Goal: Task Accomplishment & Management: Use online tool/utility

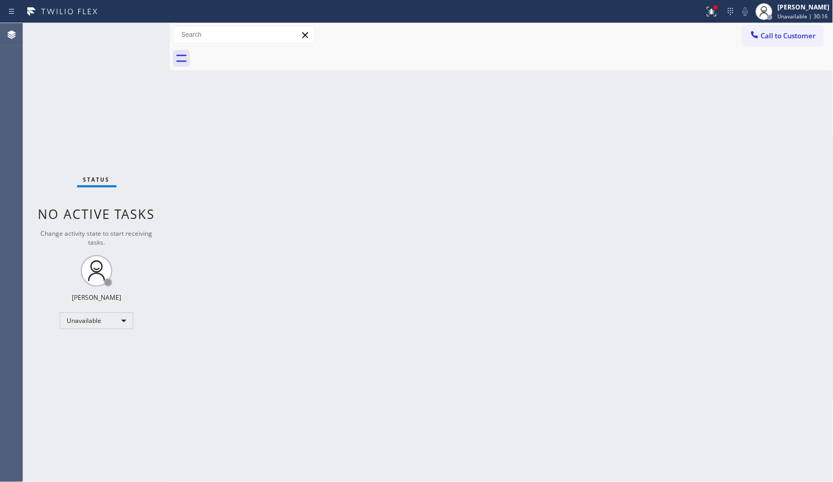
click at [785, 39] on span "Call to Customer" at bounding box center [788, 35] width 55 height 9
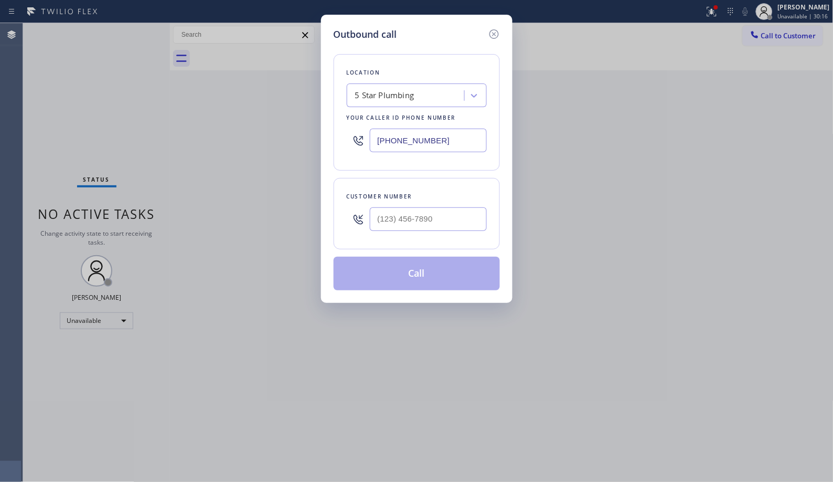
drag, startPoint x: 442, startPoint y: 137, endPoint x: 272, endPoint y: 54, distance: 189.3
click at [313, 80] on div "Outbound call Location 5 Star Plumbing Your caller id phone number [PHONE_NUMBE…" at bounding box center [416, 241] width 833 height 482
paste input "720) 734-5529"
type input "[PHONE_NUMBER]"
drag, startPoint x: 442, startPoint y: 220, endPoint x: 349, endPoint y: 153, distance: 114.6
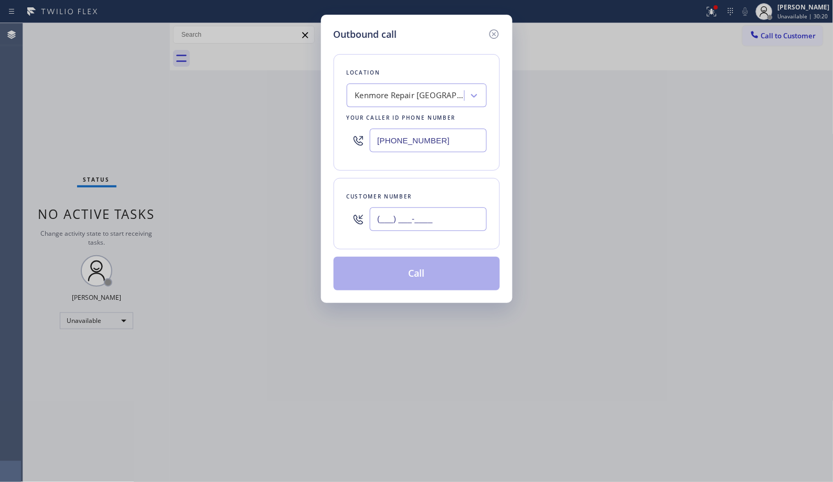
click at [340, 208] on div "Customer number (___) ___-____" at bounding box center [417, 213] width 166 height 71
paste input "720) 495-1844"
type input "[PHONE_NUMBER]"
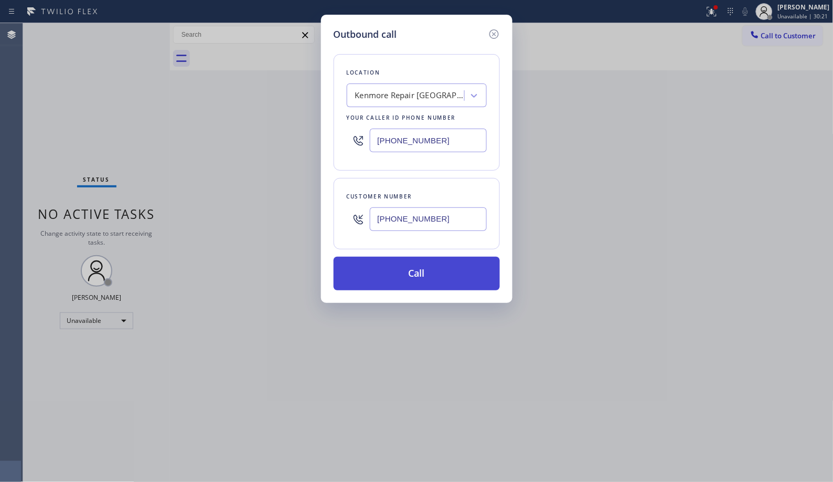
click at [432, 279] on button "Call" at bounding box center [417, 273] width 166 height 34
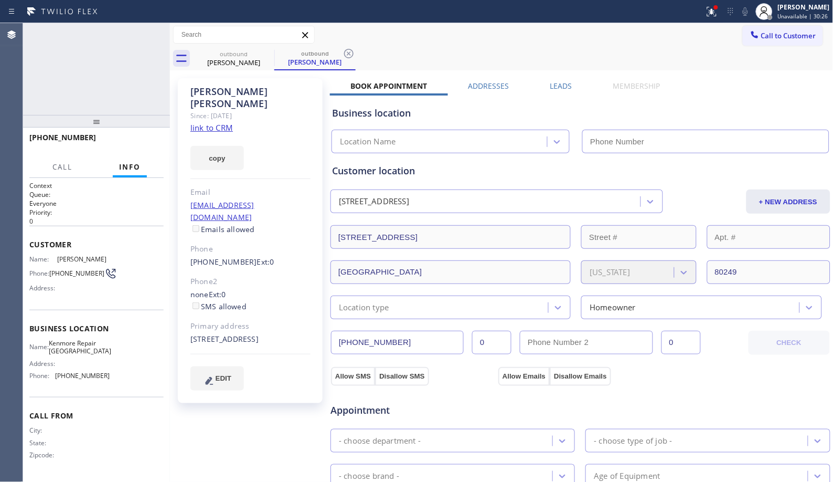
type input "[PHONE_NUMBER]"
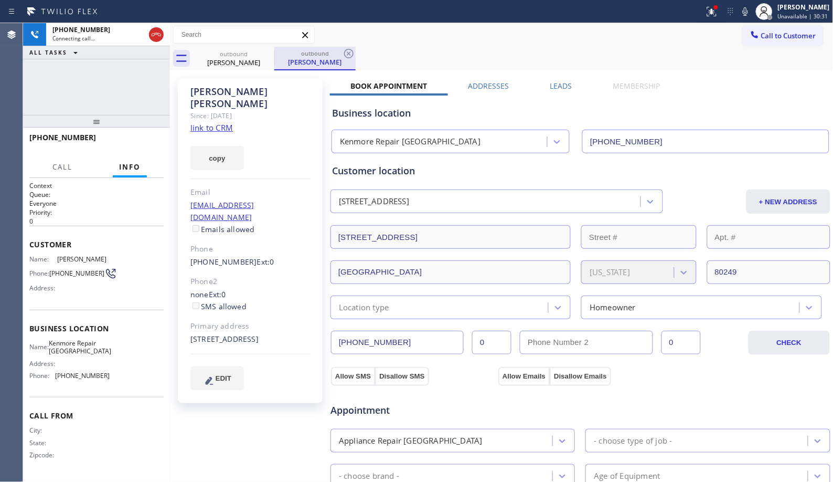
click at [333, 48] on div "outbound [PERSON_NAME]" at bounding box center [314, 58] width 79 height 23
click at [352, 54] on icon at bounding box center [348, 53] width 9 height 9
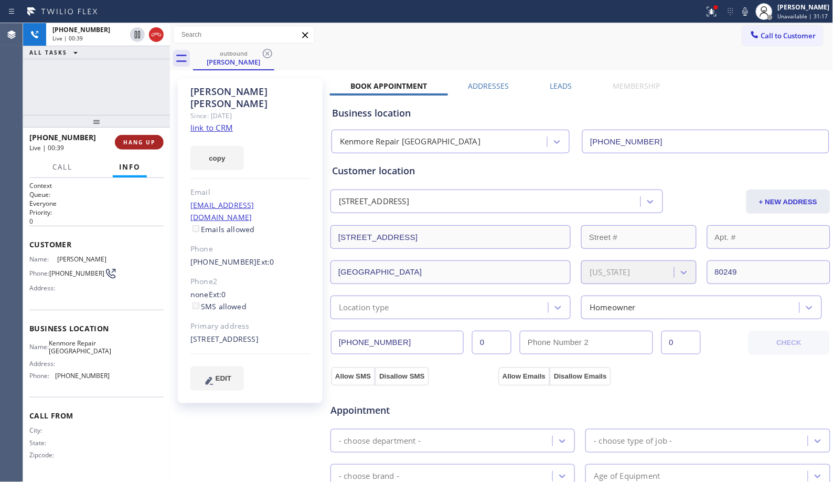
click at [143, 142] on span "HANG UP" at bounding box center [139, 141] width 32 height 7
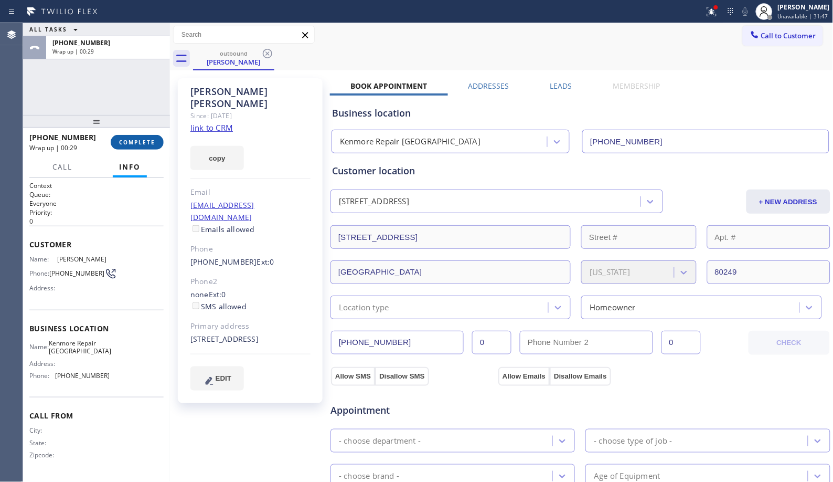
click at [132, 137] on button "COMPLETE" at bounding box center [137, 142] width 53 height 15
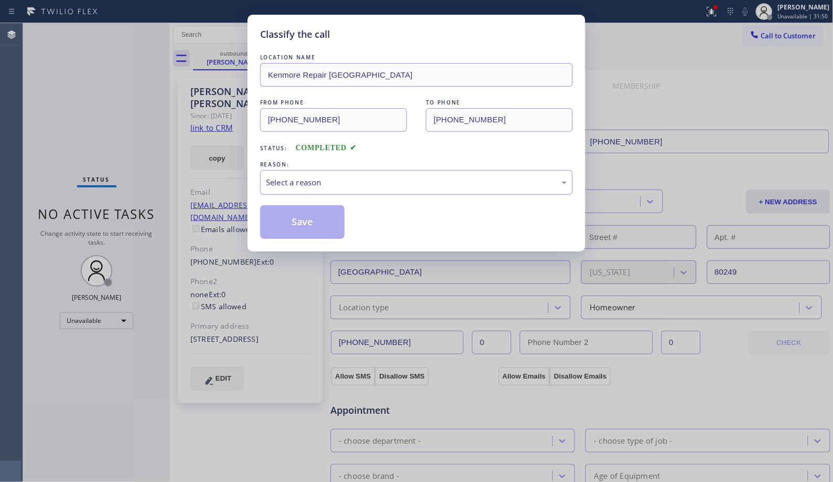
click at [402, 182] on div "Select a reason" at bounding box center [416, 182] width 301 height 12
click at [290, 222] on button "Save" at bounding box center [302, 222] width 84 height 34
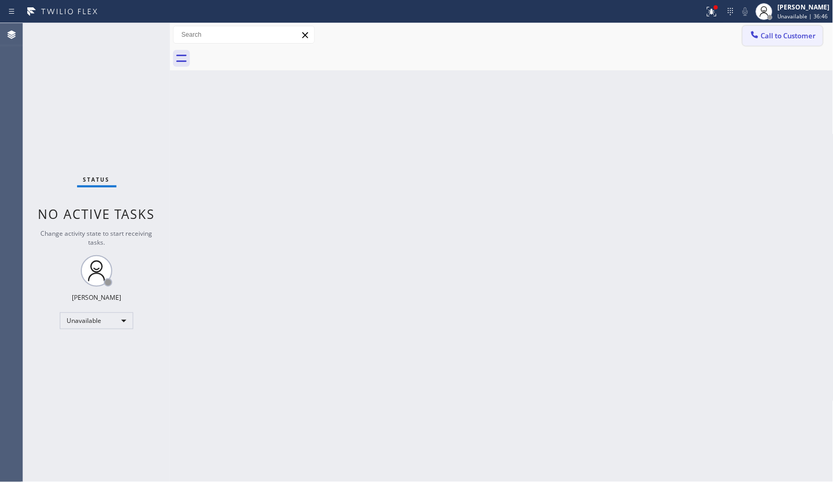
click at [808, 31] on span "Call to Customer" at bounding box center [788, 35] width 55 height 9
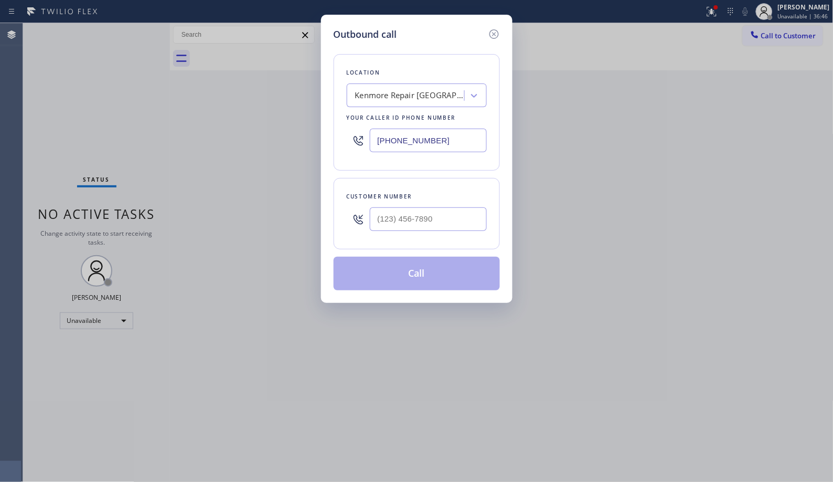
drag, startPoint x: 365, startPoint y: 122, endPoint x: 309, endPoint y: 101, distance: 59.4
click at [314, 103] on div "Outbound call Location [GEOGRAPHIC_DATA] Repair [GEOGRAPHIC_DATA] Your caller i…" at bounding box center [416, 241] width 833 height 482
paste input "60) 389-4155"
type input "[PHONE_NUMBER]"
drag, startPoint x: 467, startPoint y: 229, endPoint x: 323, endPoint y: 143, distance: 167.9
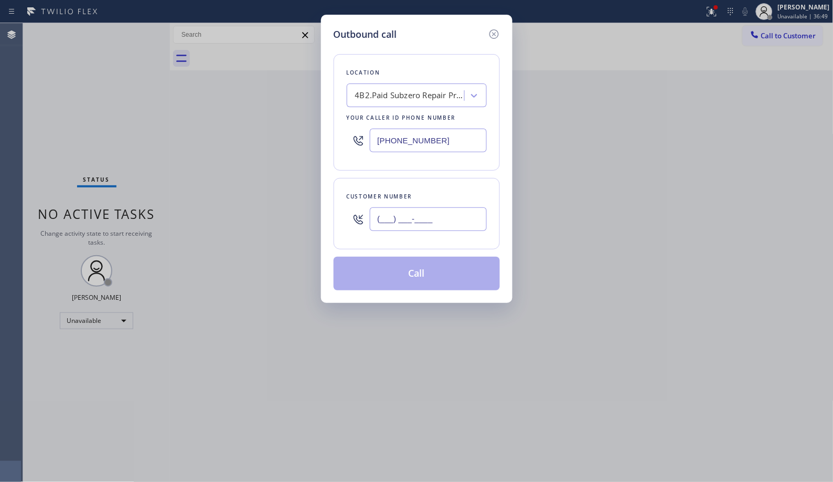
click at [349, 203] on div "(___) ___-____" at bounding box center [417, 219] width 140 height 34
paste input "619) 261-6697"
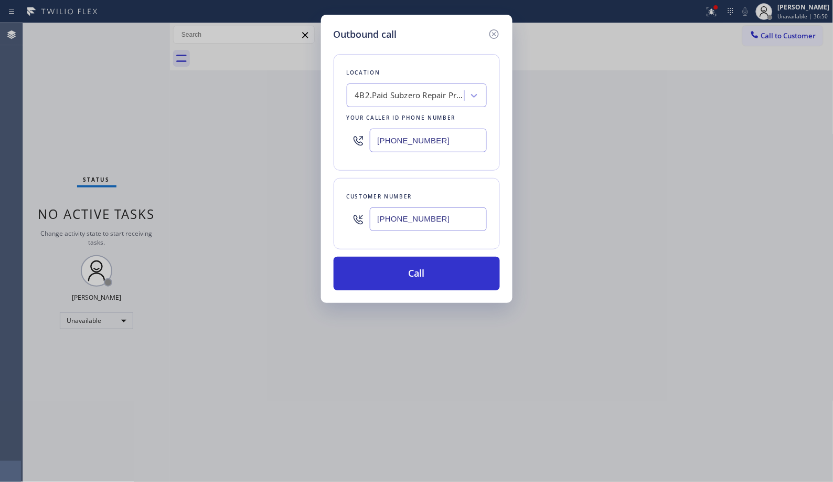
type input "[PHONE_NUMBER]"
click at [475, 276] on button "Call" at bounding box center [417, 273] width 166 height 34
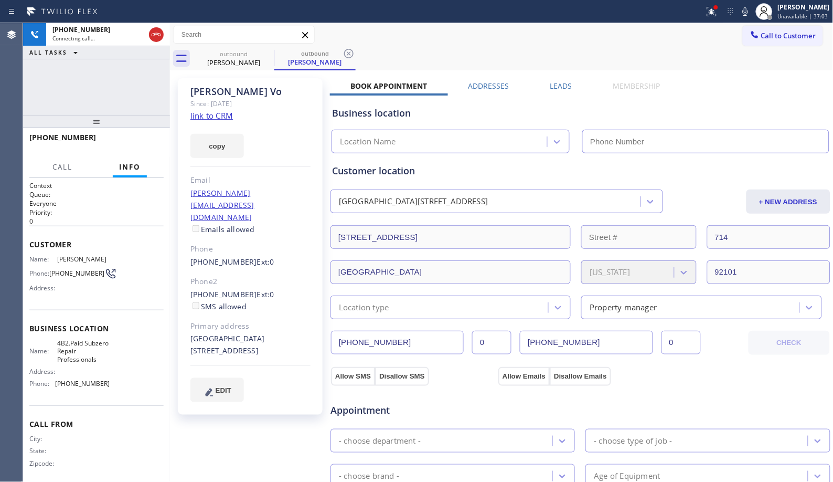
type input "[PHONE_NUMBER]"
drag, startPoint x: 348, startPoint y: 50, endPoint x: 340, endPoint y: 1, distance: 50.4
click at [348, 50] on icon at bounding box center [349, 53] width 13 height 13
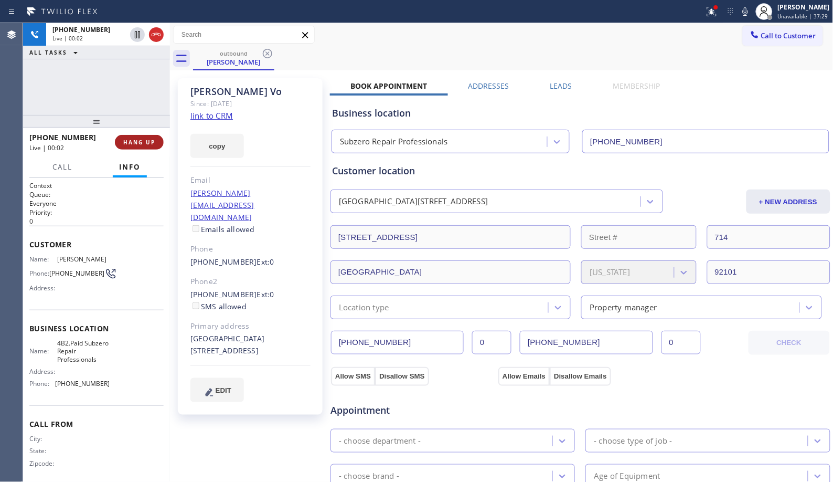
click at [143, 142] on span "HANG UP" at bounding box center [139, 141] width 32 height 7
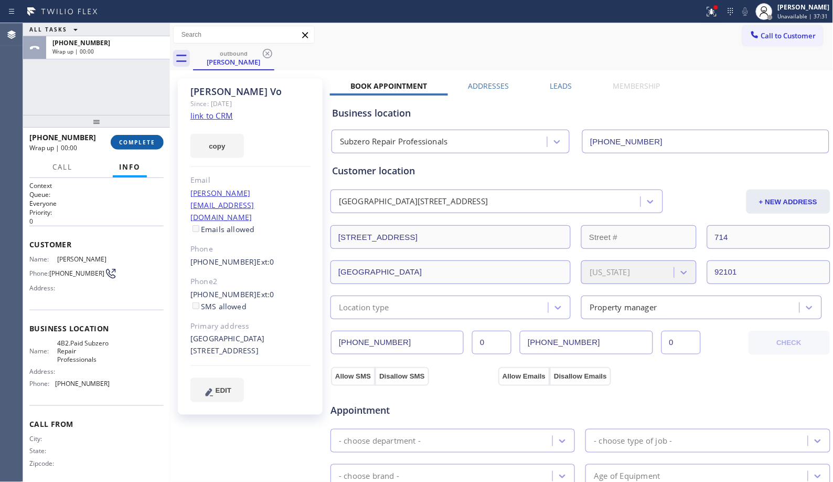
click at [144, 142] on span "COMPLETE" at bounding box center [137, 141] width 36 height 7
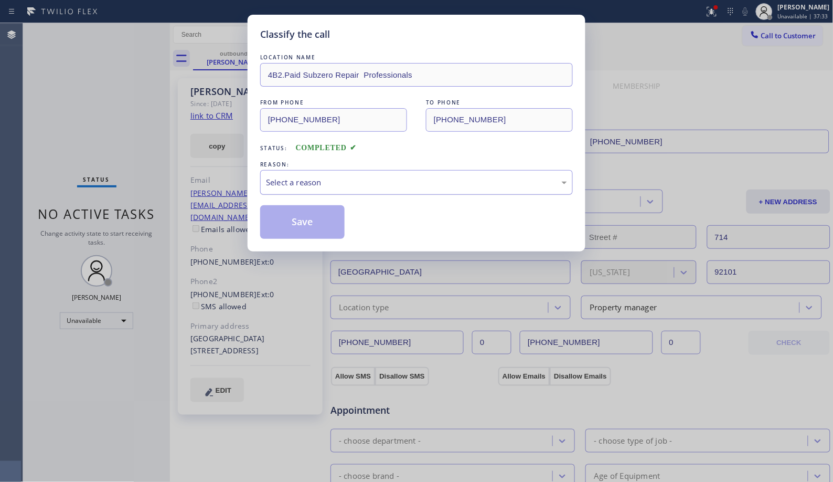
click at [508, 187] on div "Select a reason" at bounding box center [416, 182] width 301 height 12
click at [302, 234] on button "Save" at bounding box center [302, 222] width 84 height 34
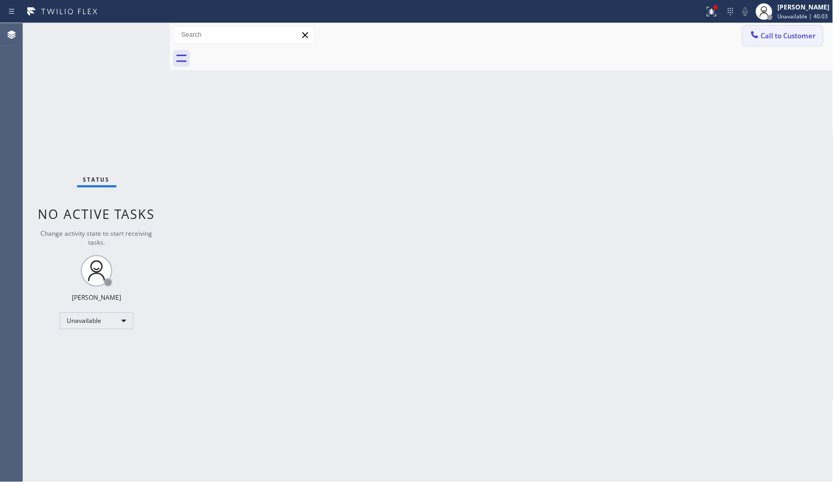
drag, startPoint x: 762, startPoint y: 36, endPoint x: 639, endPoint y: 46, distance: 123.7
click at [758, 36] on button "Call to Customer" at bounding box center [783, 36] width 80 height 20
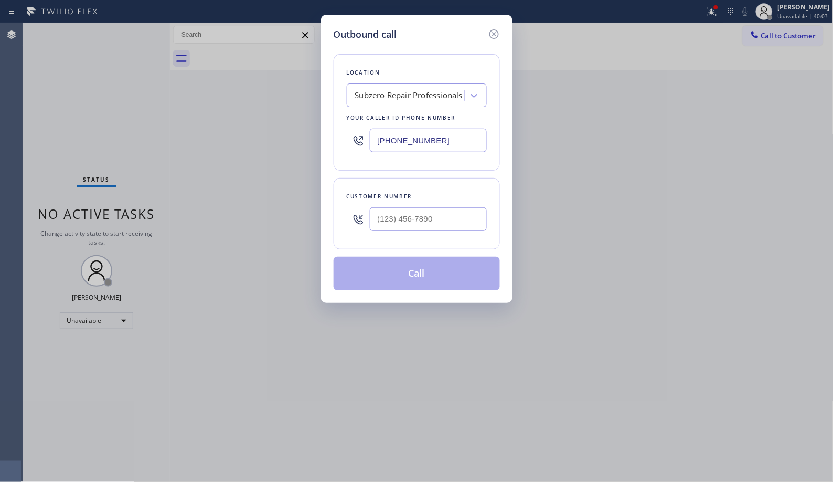
drag, startPoint x: 452, startPoint y: 142, endPoint x: 347, endPoint y: 2, distance: 174.9
click at [325, 112] on div "Outbound call Location Subzero Repair Professionals Your caller id phone number…" at bounding box center [416, 159] width 191 height 288
paste input "361) 203-3251"
type input "[PHONE_NUMBER]"
drag, startPoint x: 453, startPoint y: 216, endPoint x: 272, endPoint y: 172, distance: 186.6
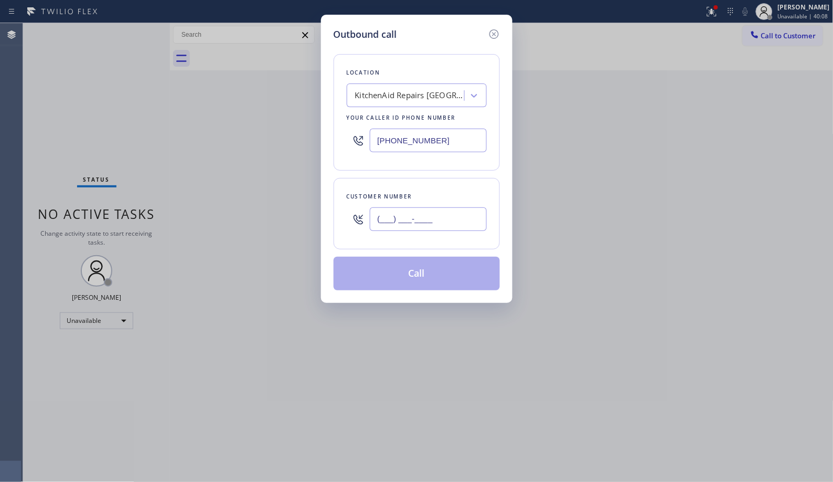
click at [350, 213] on div "(___) ___-____" at bounding box center [417, 219] width 140 height 34
paste input "619) 952-0047"
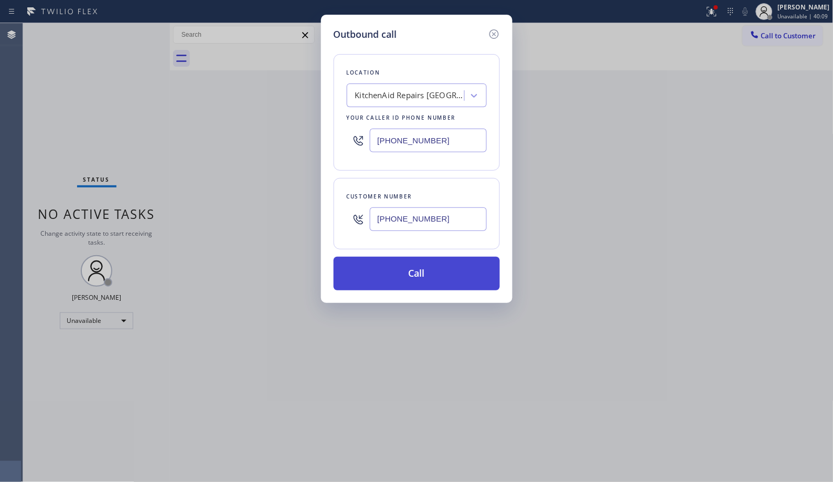
type input "[PHONE_NUMBER]"
click at [398, 270] on button "Call" at bounding box center [417, 273] width 166 height 34
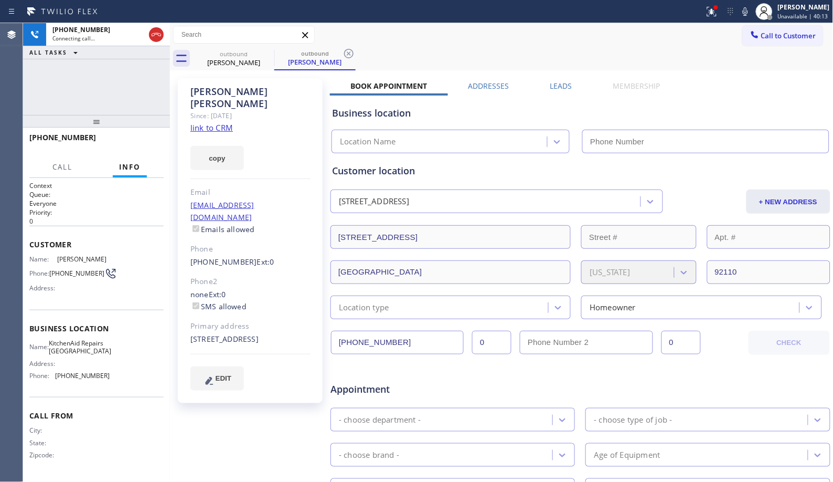
type input "[PHONE_NUMBER]"
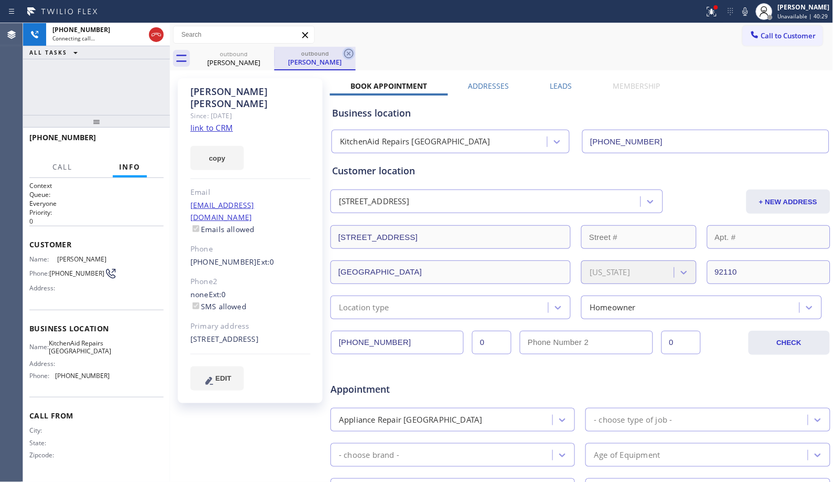
click at [349, 54] on icon at bounding box center [348, 53] width 9 height 9
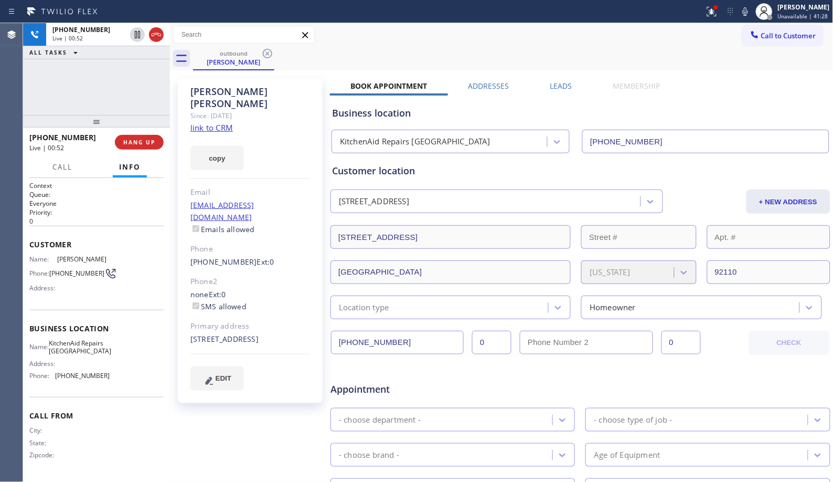
click at [711, 59] on div "outbound [PERSON_NAME]" at bounding box center [513, 59] width 640 height 24
click at [749, 8] on icon at bounding box center [745, 11] width 13 height 13
click at [138, 38] on icon at bounding box center [137, 34] width 5 height 7
click at [136, 37] on icon at bounding box center [137, 34] width 7 height 7
click at [748, 13] on icon at bounding box center [745, 11] width 5 height 8
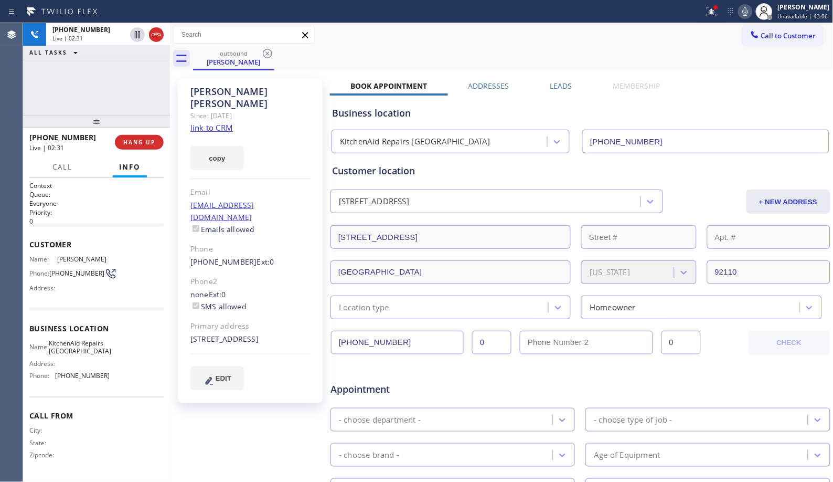
click at [371, 61] on div "outbound [PERSON_NAME]" at bounding box center [513, 59] width 640 height 24
click at [486, 62] on div "outbound [PERSON_NAME]" at bounding box center [513, 59] width 640 height 24
click at [83, 103] on div "[PHONE_NUMBER] Live | 03:42 ALL TASKS ALL TASKS ACTIVE TASKS TASKS IN WRAP UP" at bounding box center [96, 69] width 147 height 92
click at [156, 143] on button "HANG UP" at bounding box center [139, 142] width 49 height 15
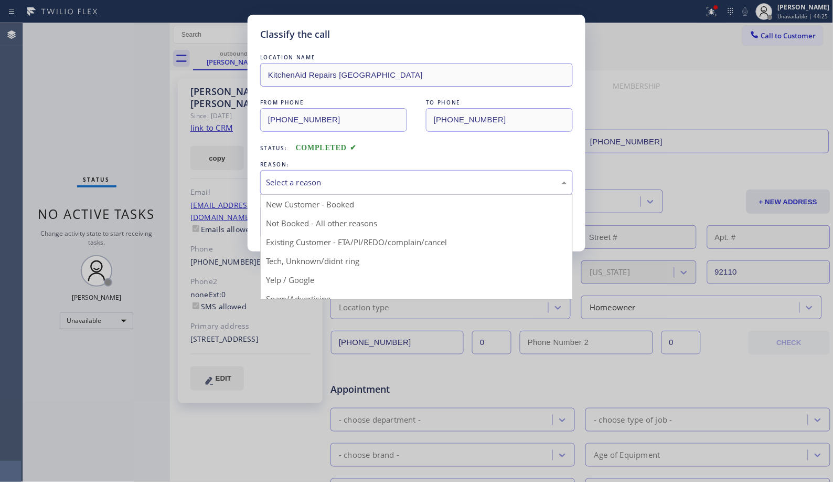
click at [440, 186] on div "Select a reason" at bounding box center [416, 182] width 301 height 12
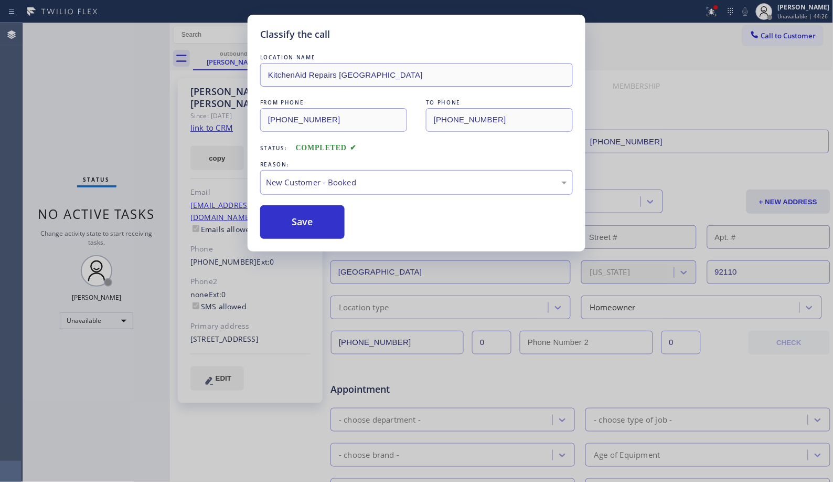
drag, startPoint x: 308, startPoint y: 222, endPoint x: 312, endPoint y: 122, distance: 100.3
click at [308, 220] on button "Save" at bounding box center [302, 222] width 84 height 34
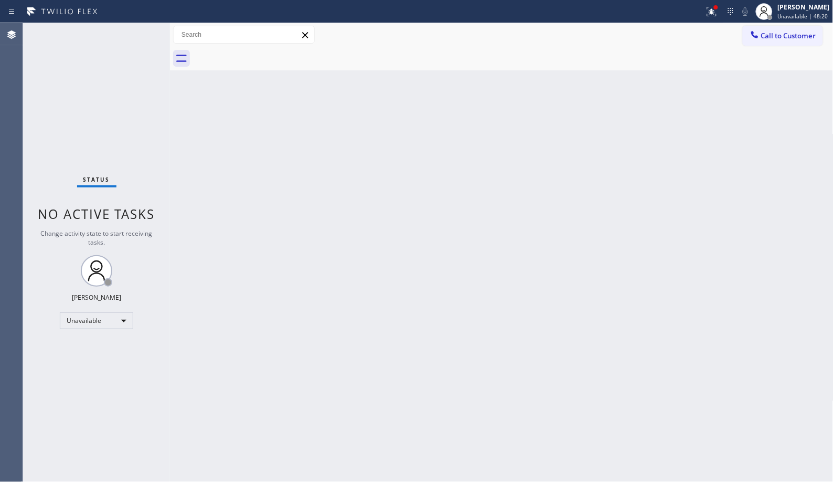
click at [821, 230] on div "Back to Dashboard Change Sender ID Customers Technicians Select a contact Outbo…" at bounding box center [502, 252] width 664 height 458
drag, startPoint x: 787, startPoint y: 40, endPoint x: 540, endPoint y: 111, distance: 256.4
click at [777, 37] on button "Call to Customer" at bounding box center [783, 36] width 80 height 20
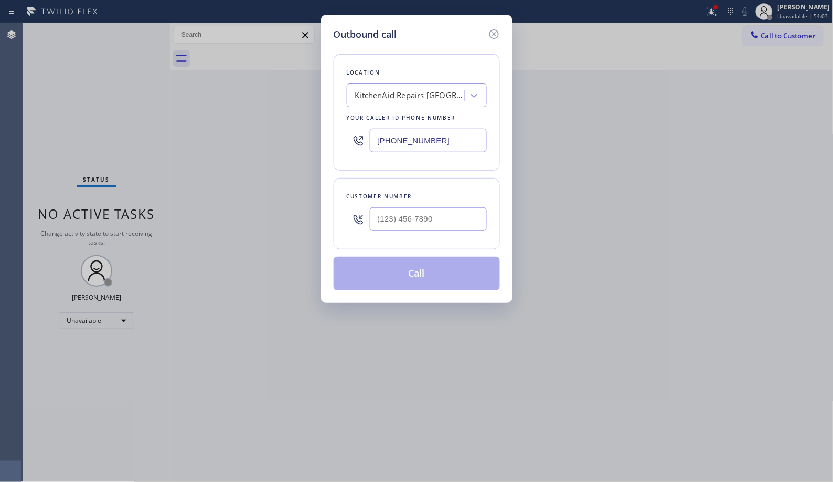
drag, startPoint x: 463, startPoint y: 142, endPoint x: 274, endPoint y: 76, distance: 200.1
click at [280, 91] on div "Outbound call Location KitchenAid Repairs [GEOGRAPHIC_DATA] Your caller id phon…" at bounding box center [416, 241] width 833 height 482
paste input "844) 901-1623"
type input "[PHONE_NUMBER]"
drag, startPoint x: 454, startPoint y: 226, endPoint x: 361, endPoint y: 210, distance: 94.3
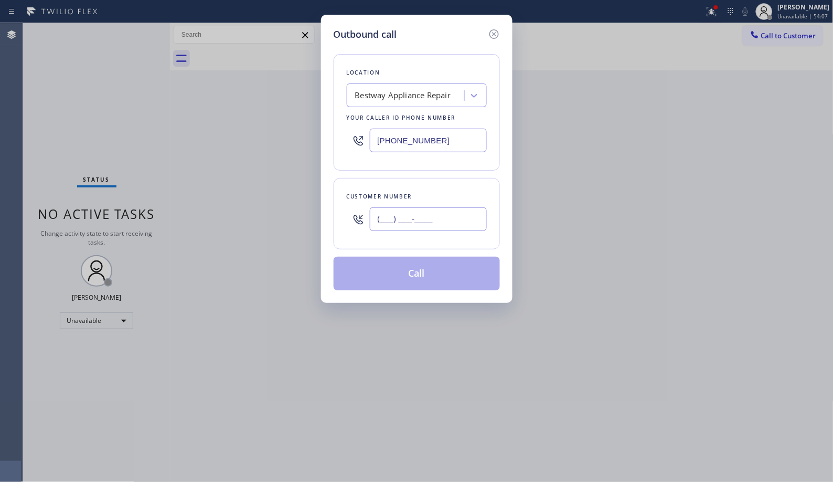
click at [362, 212] on div "(___) ___-____" at bounding box center [417, 219] width 140 height 34
paste input "614) 477-2751"
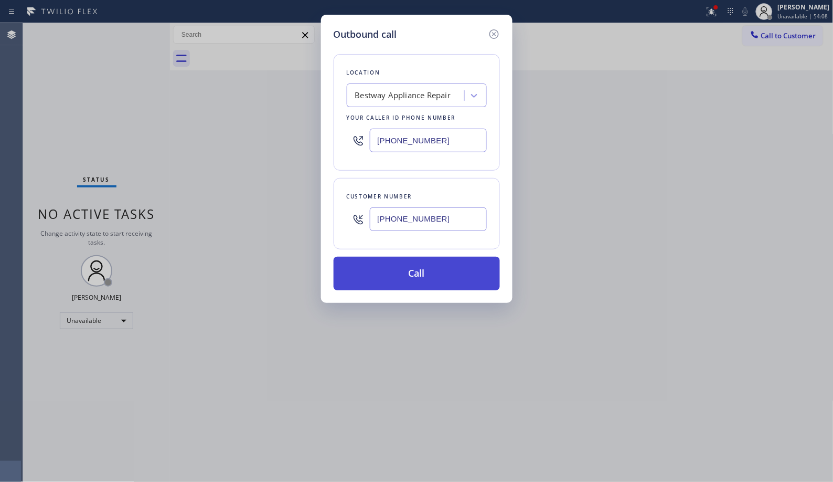
type input "[PHONE_NUMBER]"
click at [432, 271] on button "Call" at bounding box center [417, 273] width 166 height 34
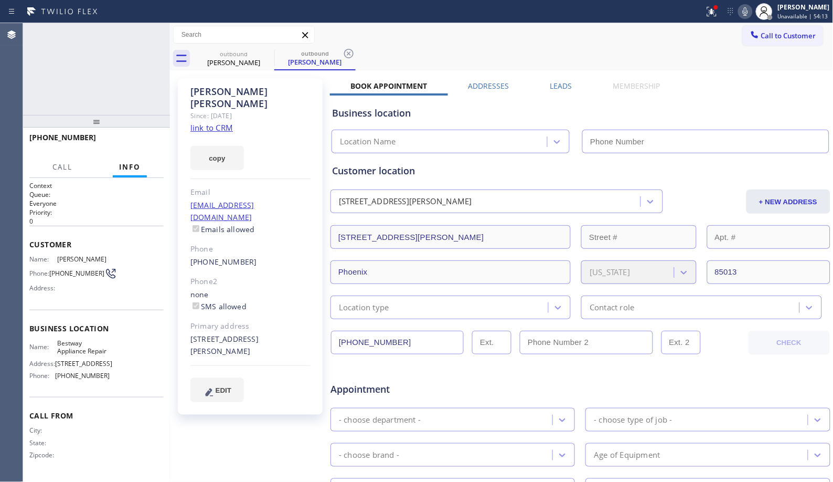
type input "[PHONE_NUMBER]"
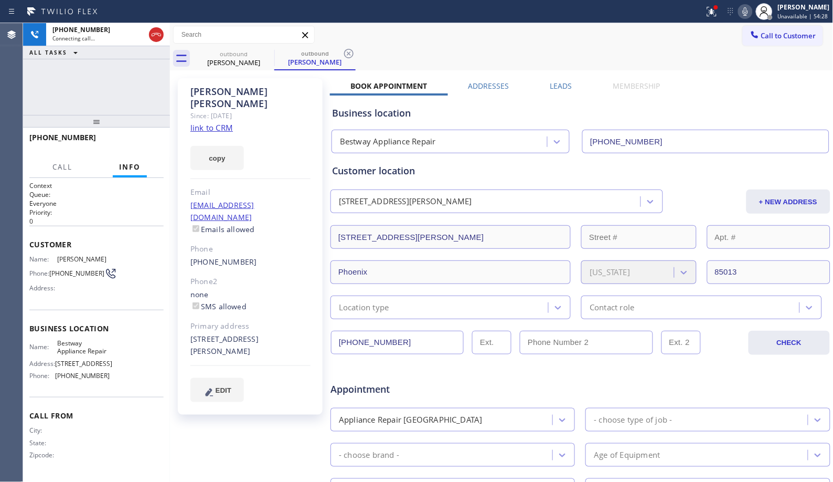
click at [290, 117] on div "[PERSON_NAME] Since: [DATE] link to CRM copy Email [EMAIL_ADDRESS][DOMAIN_NAME]…" at bounding box center [250, 246] width 145 height 336
click at [350, 51] on icon at bounding box center [348, 53] width 9 height 9
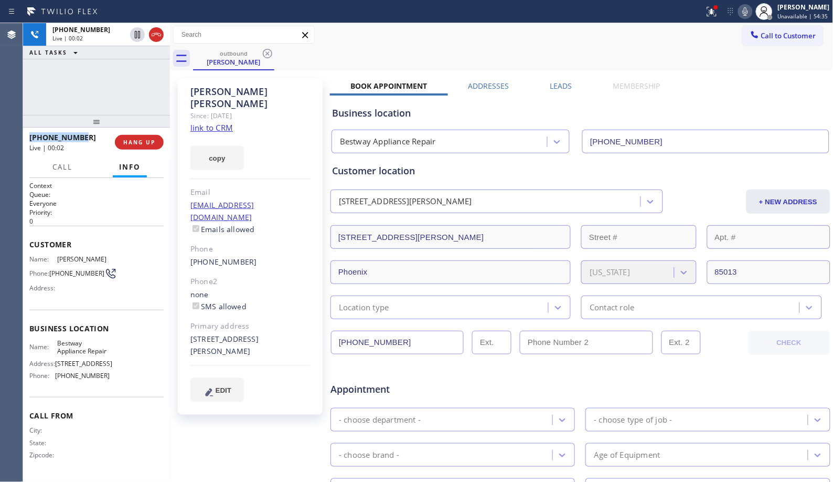
drag, startPoint x: 90, startPoint y: 137, endPoint x: 29, endPoint y: 133, distance: 61.0
click at [29, 133] on div "[PHONE_NUMBER]" at bounding box center [68, 137] width 78 height 10
copy span "[PHONE_NUMBER]"
click at [142, 141] on span "HANG UP" at bounding box center [139, 141] width 32 height 7
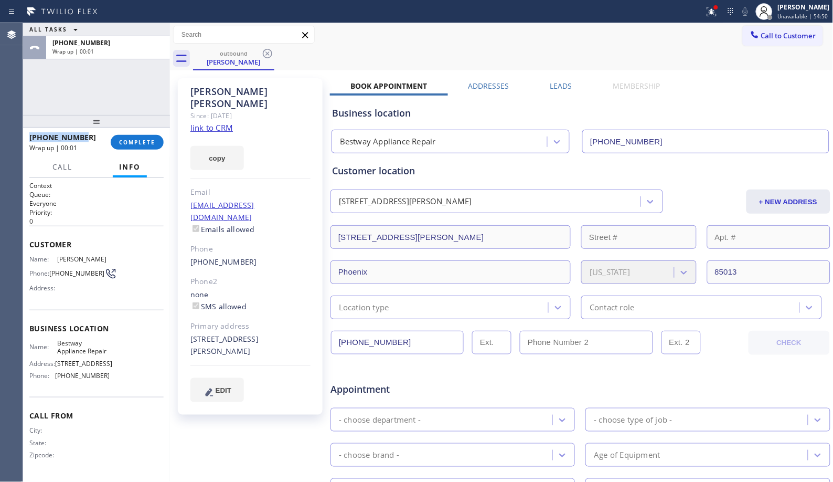
copy span "[PHONE_NUMBER]"
click at [153, 145] on span "COMPLETE" at bounding box center [137, 141] width 36 height 7
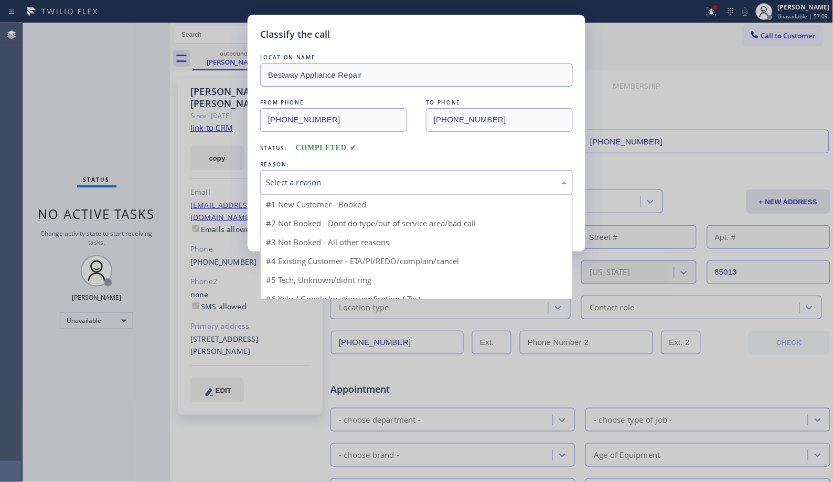
click at [434, 185] on div "Select a reason" at bounding box center [416, 182] width 301 height 12
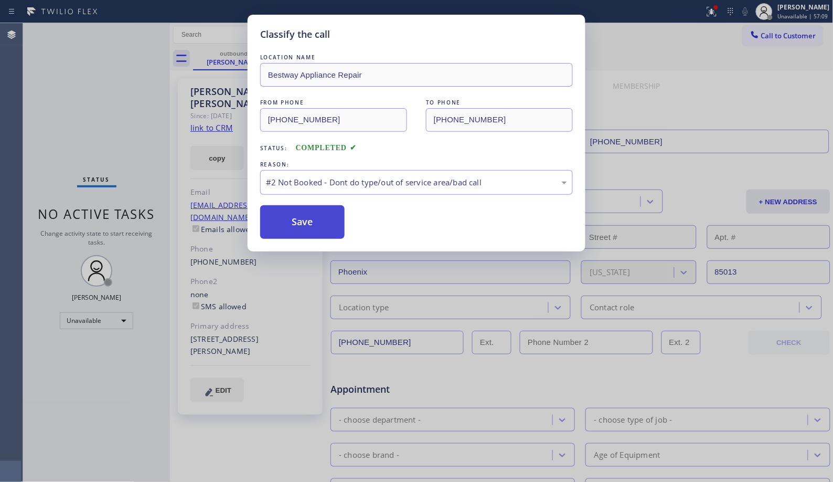
click at [301, 224] on button "Save" at bounding box center [302, 222] width 84 height 34
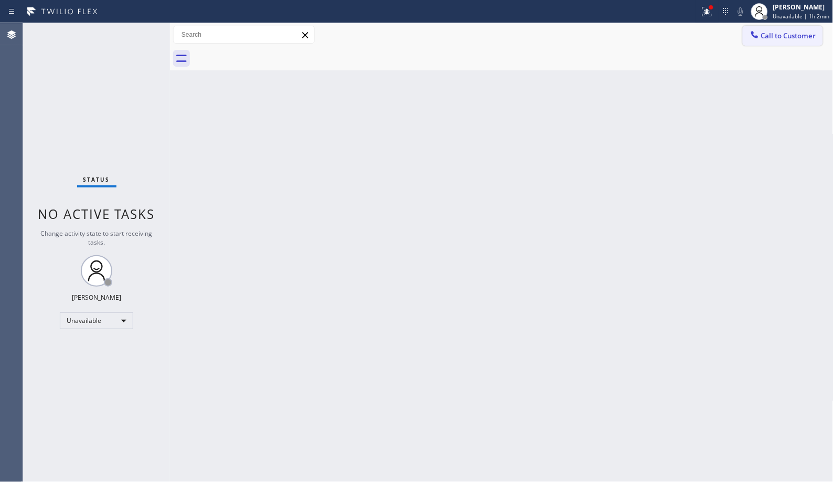
click at [787, 32] on span "Call to Customer" at bounding box center [788, 35] width 55 height 9
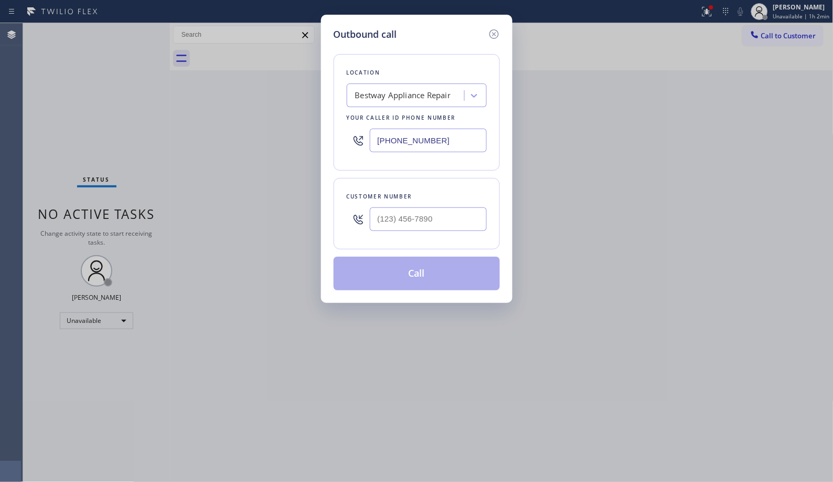
drag, startPoint x: 348, startPoint y: 110, endPoint x: 334, endPoint y: 64, distance: 48.3
click at [330, 100] on div "Outbound call Location Bestway Appliance Repair Your caller id phone number [PH…" at bounding box center [416, 159] width 191 height 288
paste input "33) 758-0500"
type input "[PHONE_NUMBER]"
click at [426, 205] on div at bounding box center [428, 219] width 117 height 34
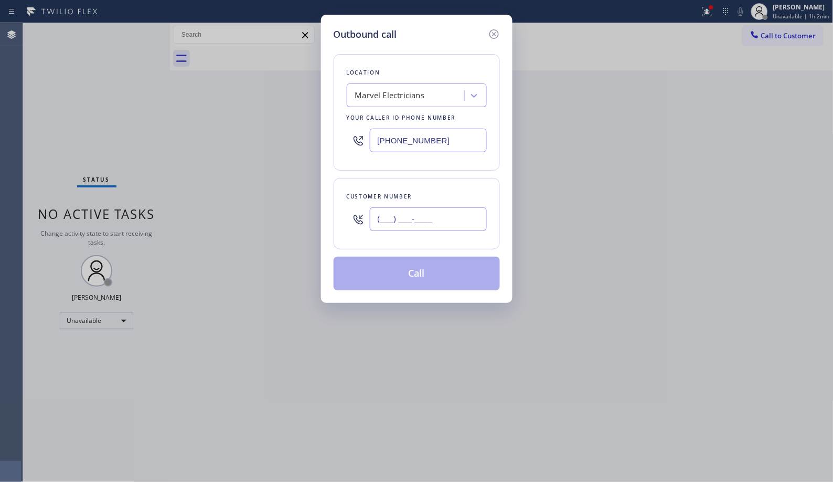
drag, startPoint x: 458, startPoint y: 229, endPoint x: 363, endPoint y: 216, distance: 95.8
click at [363, 216] on div "(___) ___-____" at bounding box center [417, 219] width 140 height 34
paste input "949) 310-4671"
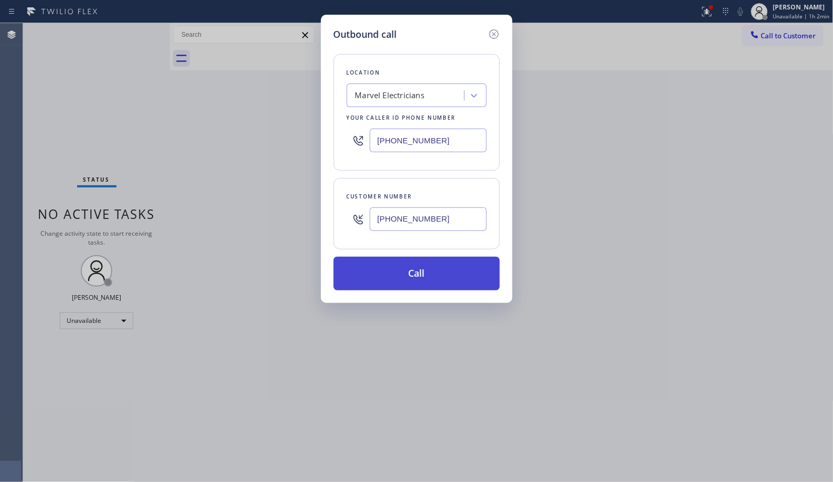
type input "[PHONE_NUMBER]"
click at [438, 271] on button "Call" at bounding box center [417, 273] width 166 height 34
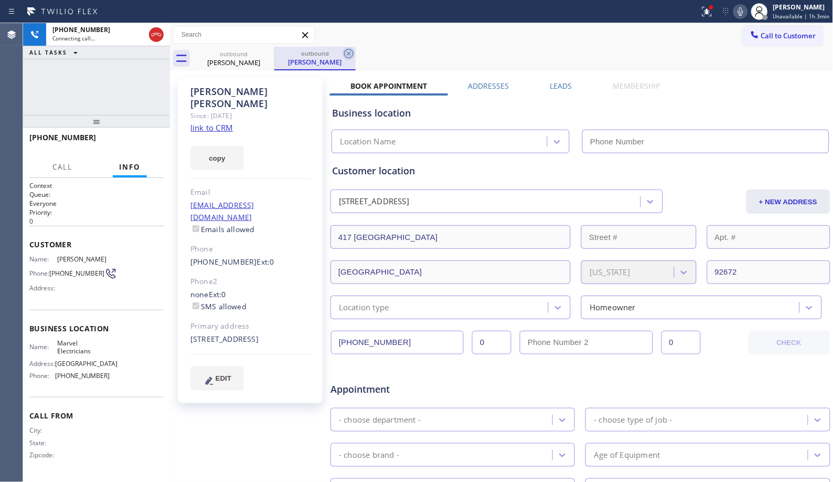
click at [345, 56] on icon at bounding box center [348, 53] width 9 height 9
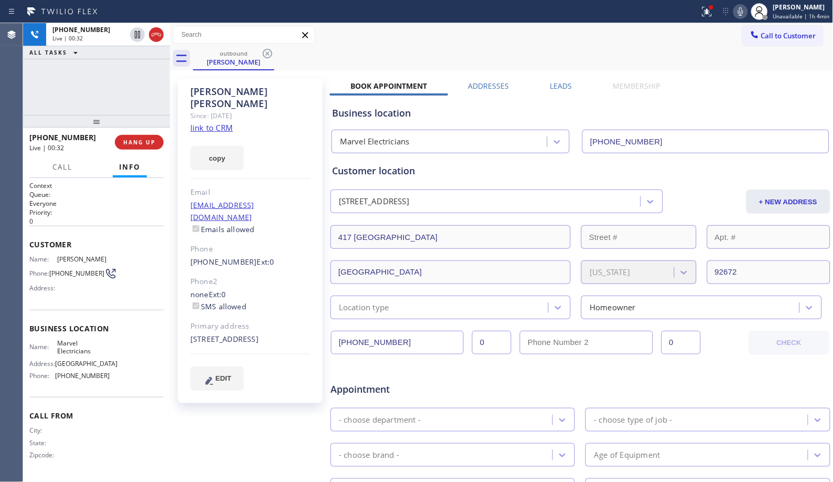
click at [584, 34] on div "Call to Customer Outbound call Location Marvel Electricians Your caller id phon…" at bounding box center [502, 35] width 664 height 18
click at [129, 99] on div "[PHONE_NUMBER] Live | 00:35 ALL TASKS ALL TASKS ACTIVE TASKS TASKS IN WRAP UP" at bounding box center [96, 69] width 147 height 92
click at [150, 141] on span "HANG UP" at bounding box center [139, 141] width 32 height 7
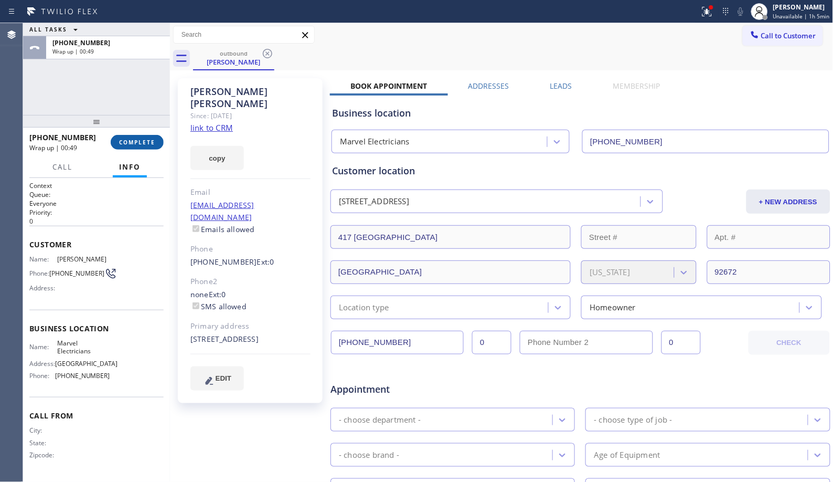
click at [136, 138] on span "COMPLETE" at bounding box center [137, 141] width 36 height 7
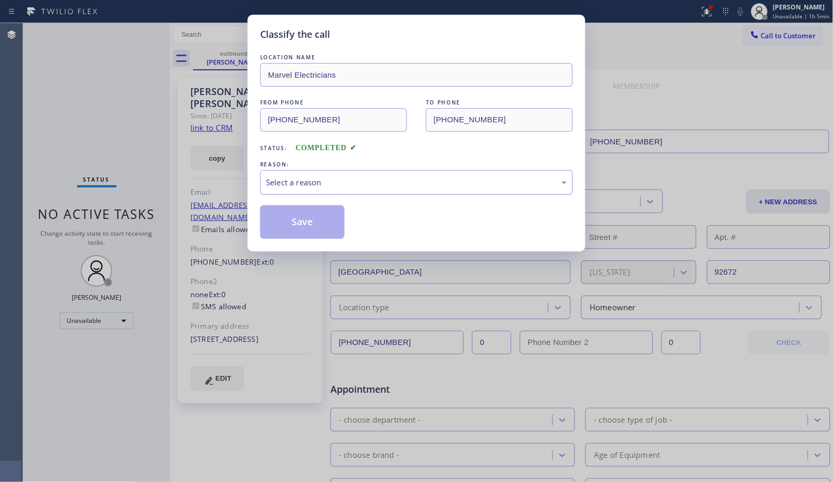
click at [448, 185] on div "Select a reason" at bounding box center [416, 182] width 301 height 12
click at [338, 215] on button "Save" at bounding box center [302, 222] width 84 height 34
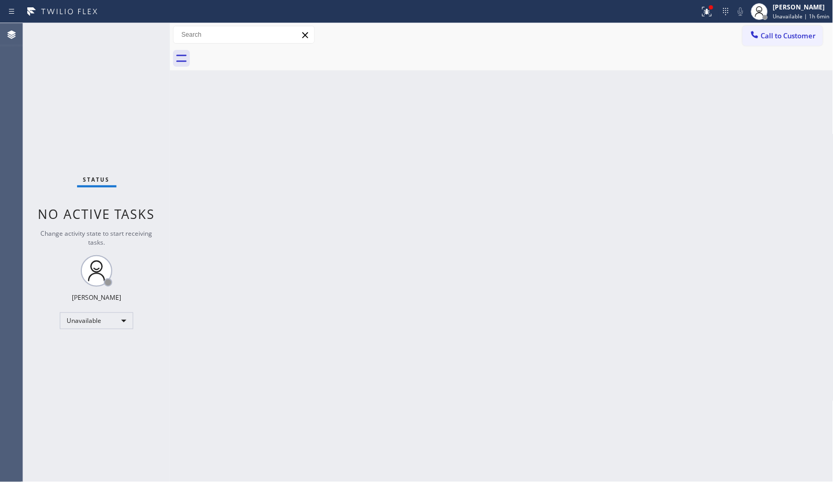
click at [648, 143] on div "Back to Dashboard Change Sender ID Customers Technicians Select a contact Outbo…" at bounding box center [502, 252] width 664 height 458
click at [776, 34] on span "Call to Customer" at bounding box center [788, 35] width 55 height 9
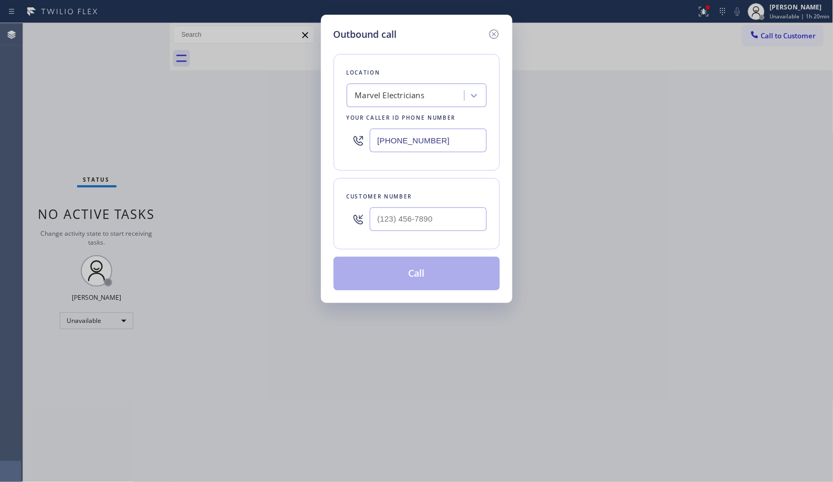
drag, startPoint x: 442, startPoint y: 140, endPoint x: 271, endPoint y: 67, distance: 186.1
click at [295, 91] on div "Outbound call Location Marvel Electricians Your caller id phone number [PHONE_N…" at bounding box center [416, 241] width 833 height 482
paste input "77) 748-5179"
click at [493, 28] on icon at bounding box center [494, 34] width 13 height 13
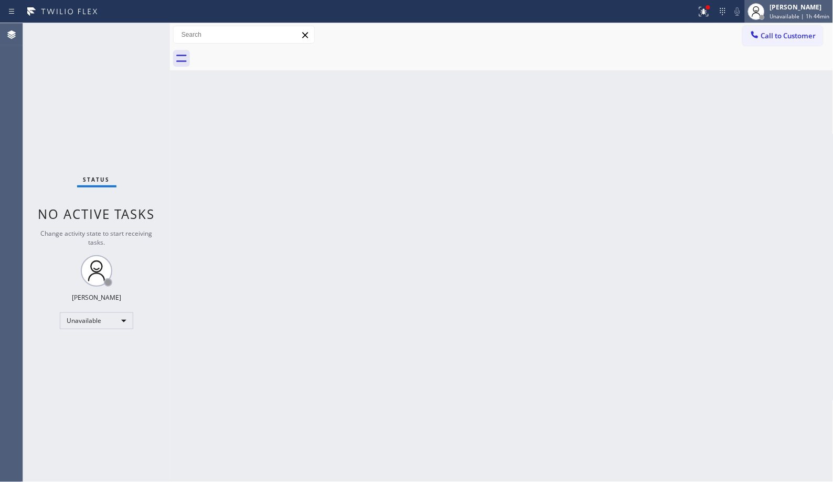
click at [815, 14] on span "Unavailable | 1h 44min" at bounding box center [800, 16] width 60 height 7
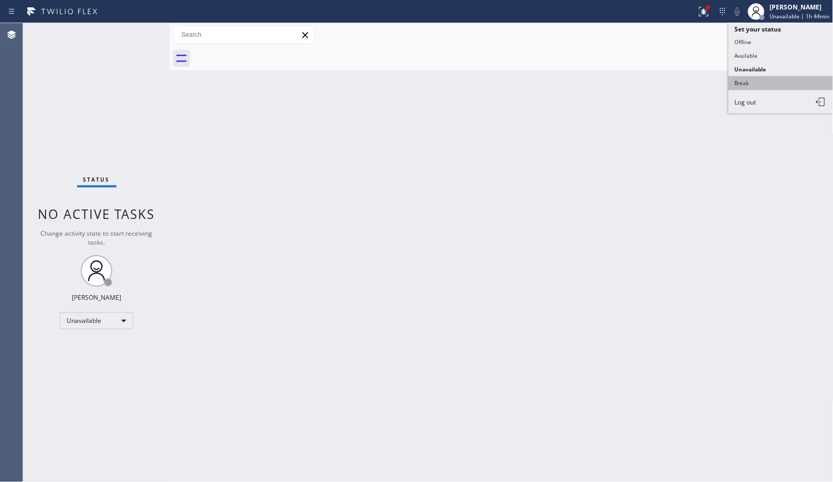
click at [750, 88] on button "Break" at bounding box center [781, 83] width 105 height 14
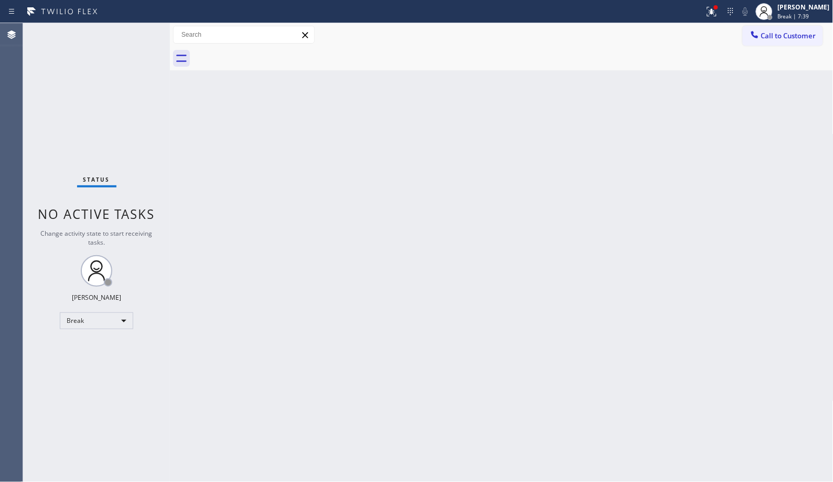
click at [303, 212] on div "Back to Dashboard Change Sender ID Customers Technicians Select a contact Outbo…" at bounding box center [502, 252] width 664 height 458
click at [116, 326] on div "Break" at bounding box center [96, 320] width 73 height 17
click at [107, 357] on li "Unavailable" at bounding box center [95, 361] width 71 height 13
click at [403, 187] on div "Back to Dashboard Change Sender ID Customers Technicians Select a contact Outbo…" at bounding box center [502, 252] width 664 height 458
click at [397, 197] on div "Back to Dashboard Change Sender ID Customers Technicians Select a contact Outbo…" at bounding box center [502, 252] width 664 height 458
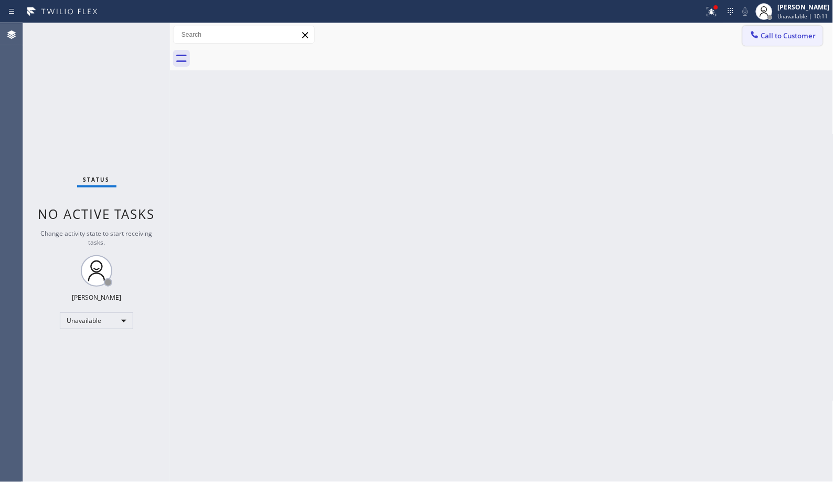
click at [782, 37] on span "Call to Customer" at bounding box center [788, 35] width 55 height 9
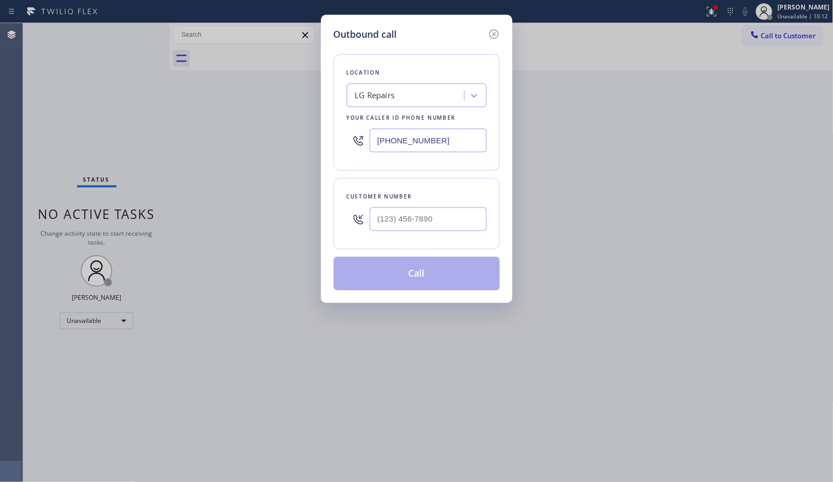
click at [410, 144] on input "[PHONE_NUMBER]" at bounding box center [428, 141] width 117 height 24
paste input "text"
drag, startPoint x: 451, startPoint y: 139, endPoint x: 336, endPoint y: 130, distance: 115.3
click at [336, 130] on div "Location LG Repairs Your caller id phone number [PHONE_NUMBER]" at bounding box center [417, 112] width 166 height 116
paste input "58) 244-9718"
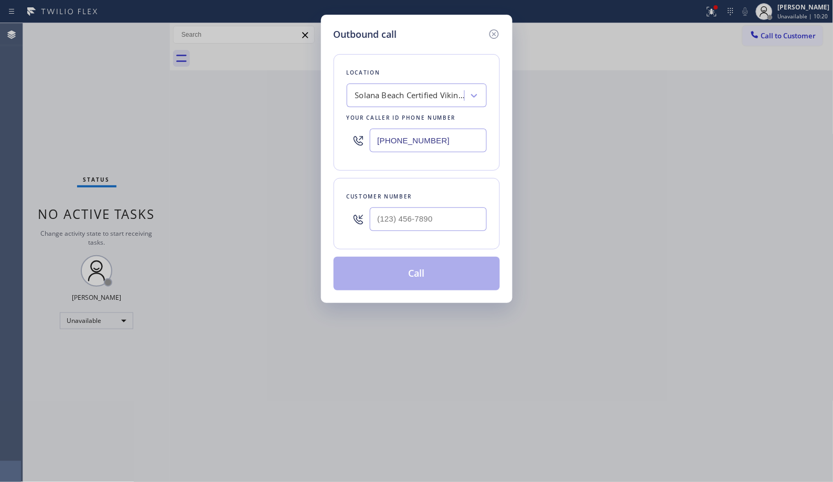
type input "[PHONE_NUMBER]"
drag, startPoint x: 451, startPoint y: 230, endPoint x: 327, endPoint y: 219, distance: 124.3
click at [341, 227] on div "Customer number (___) ___-____" at bounding box center [417, 213] width 166 height 71
paste input "408) 693-8556"
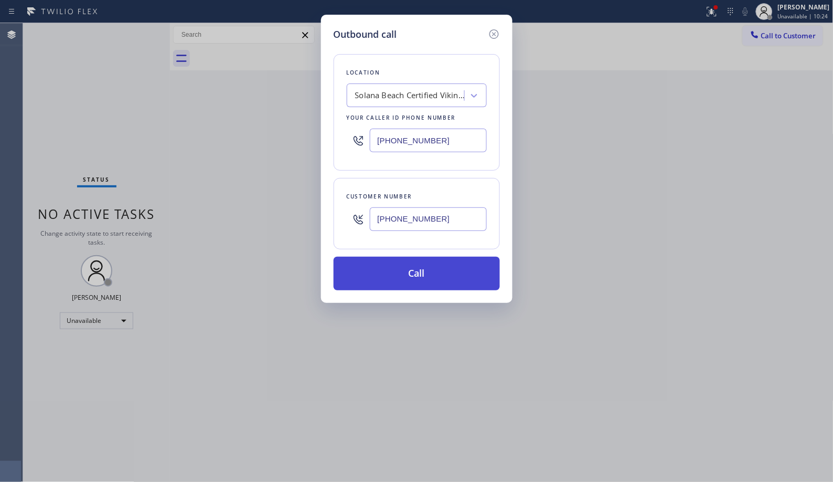
type input "[PHONE_NUMBER]"
click at [443, 273] on button "Call" at bounding box center [417, 273] width 166 height 34
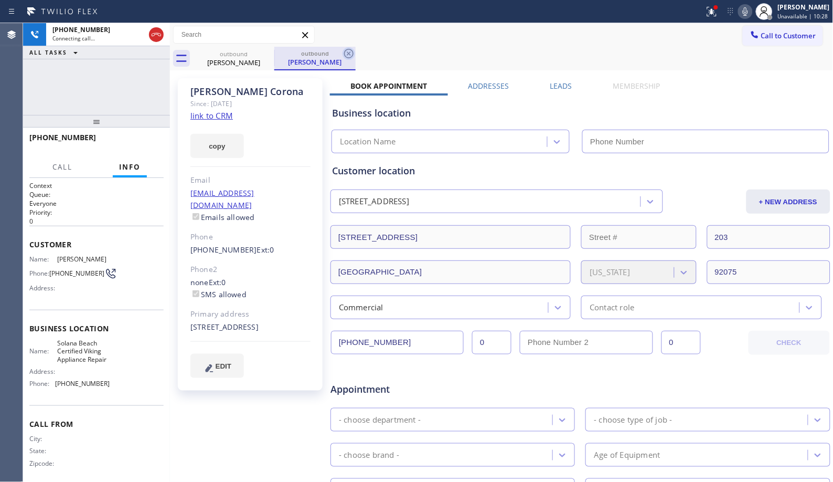
click at [348, 55] on icon at bounding box center [348, 53] width 9 height 9
type input "[PHONE_NUMBER]"
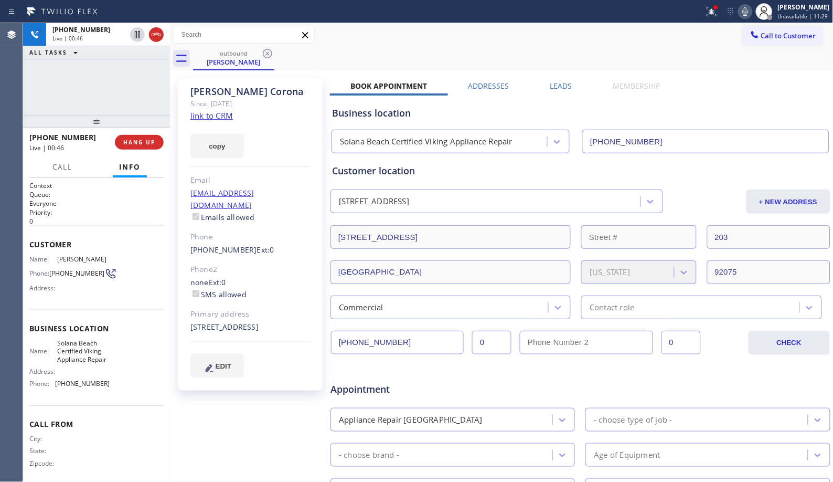
click at [450, 58] on div "outbound [PERSON_NAME]" at bounding box center [513, 59] width 640 height 24
click at [512, 48] on div "outbound [PERSON_NAME]" at bounding box center [513, 59] width 640 height 24
click at [65, 103] on div "[PHONE_NUMBER] Live | 01:10 ALL TASKS ALL TASKS ACTIVE TASKS TASKS IN WRAP UP" at bounding box center [96, 69] width 147 height 92
click at [144, 138] on span "HANG UP" at bounding box center [139, 141] width 32 height 7
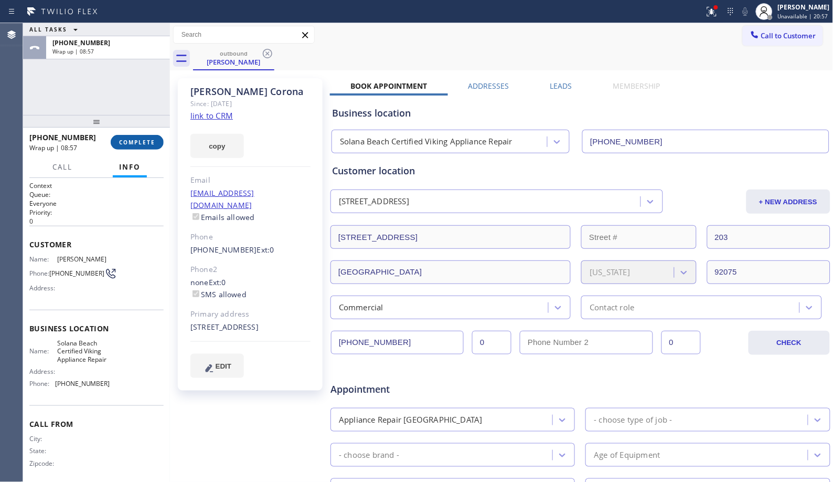
drag, startPoint x: 131, startPoint y: 139, endPoint x: 132, endPoint y: 148, distance: 9.5
click at [132, 143] on button "COMPLETE" at bounding box center [137, 142] width 53 height 15
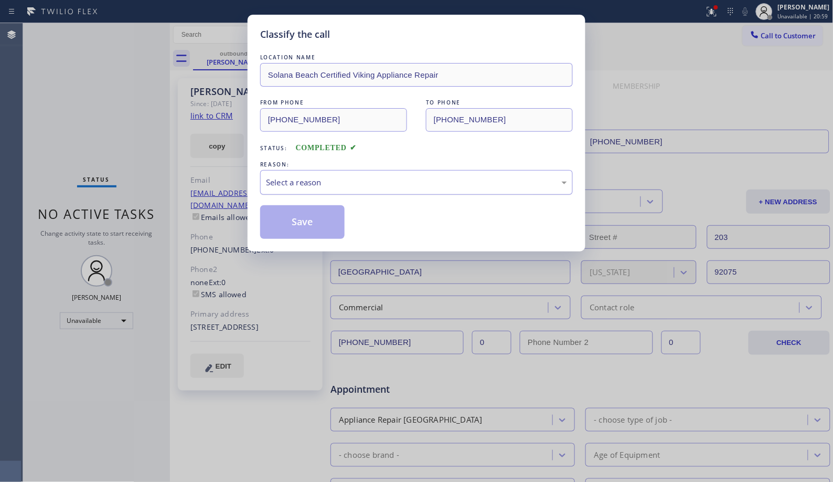
click at [385, 184] on div "Select a reason" at bounding box center [416, 182] width 301 height 12
click at [319, 223] on button "Save" at bounding box center [302, 222] width 84 height 34
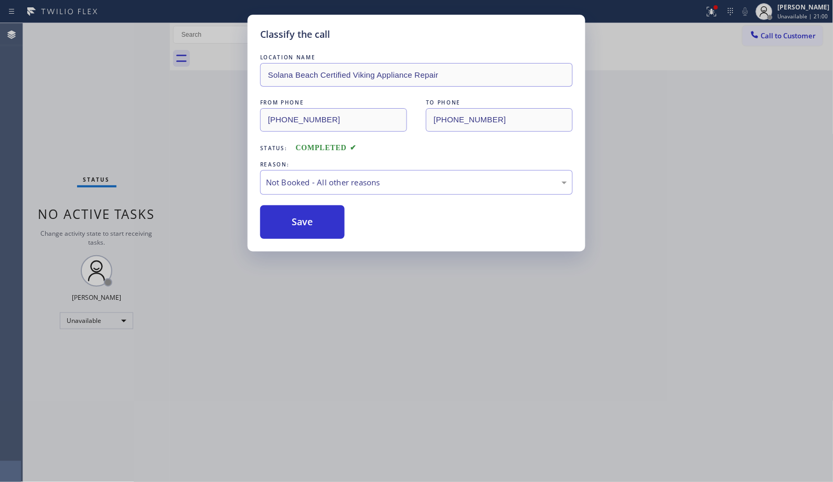
click at [787, 38] on div "Classify the call LOCATION NAME [GEOGRAPHIC_DATA] Certified Viking Appliance Re…" at bounding box center [416, 241] width 833 height 482
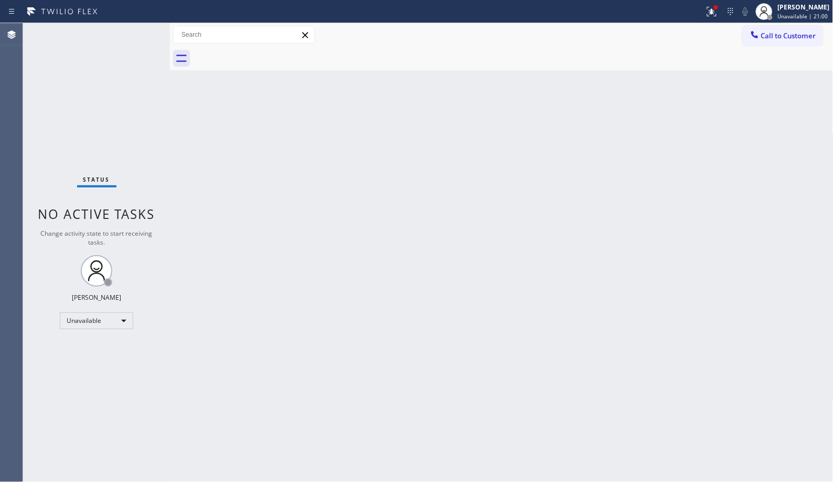
click at [787, 38] on span "Call to Customer" at bounding box center [788, 35] width 55 height 9
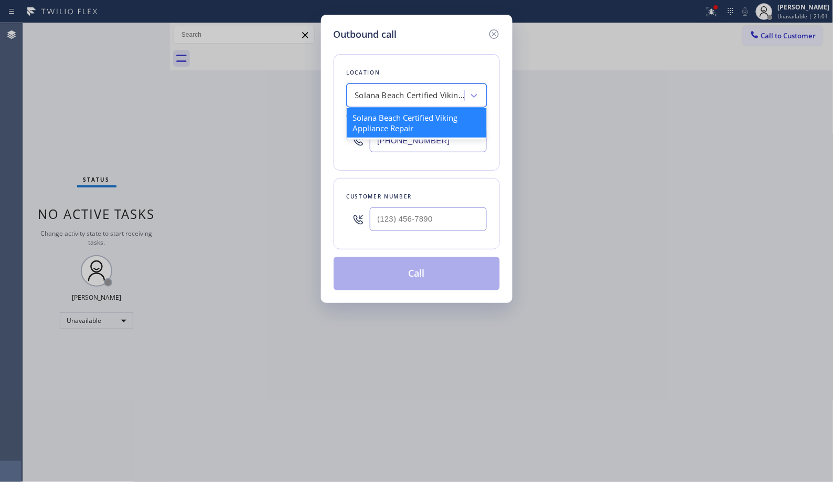
click at [419, 87] on div "Solana Beach Certified Viking Appliance Repair" at bounding box center [407, 96] width 114 height 18
paste input "Bright Light Electrical Irvington(T P Electrical Services)"
type input "Bright Light Electrical Irvington(T P Electrical Services)"
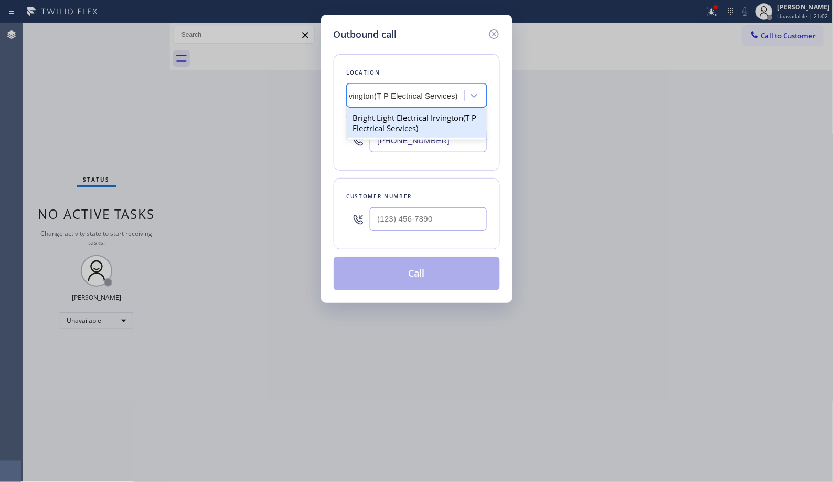
click at [418, 126] on div "Bright Light Electrical Irvington(T P Electrical Services)" at bounding box center [417, 122] width 140 height 29
type input "[PHONE_NUMBER]"
click at [420, 218] on input "(___) ___-____" at bounding box center [428, 219] width 117 height 24
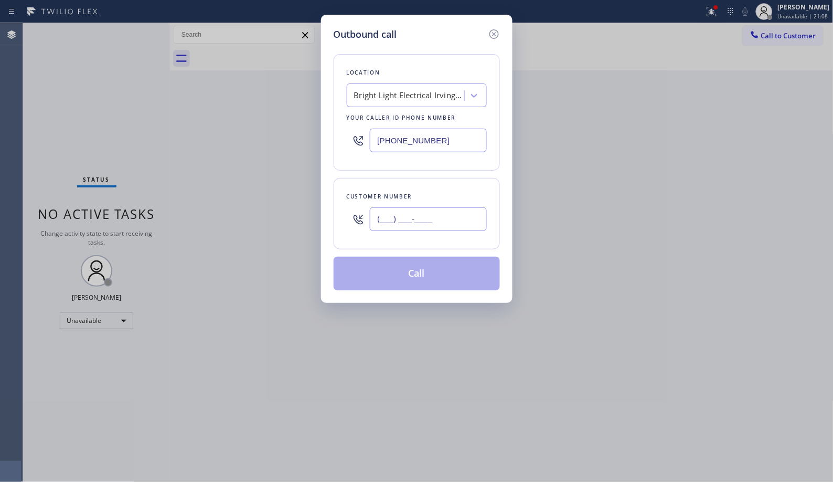
paste input "908) 247-0758"
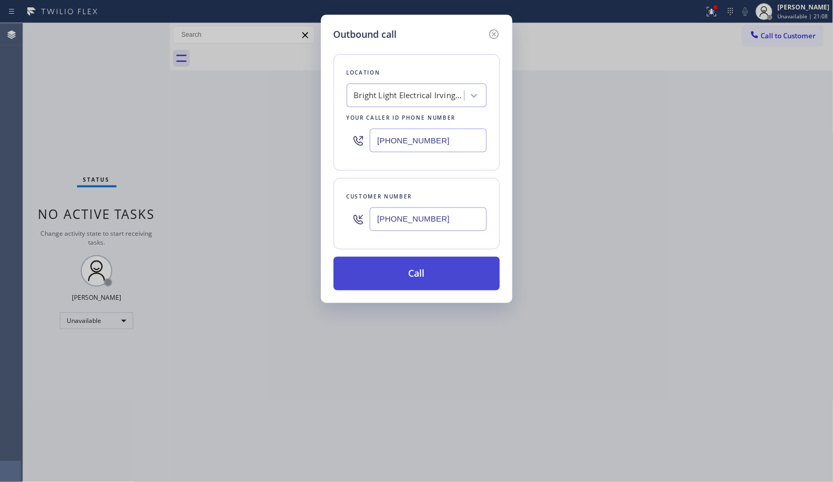
type input "[PHONE_NUMBER]"
click at [417, 270] on button "Call" at bounding box center [417, 273] width 166 height 34
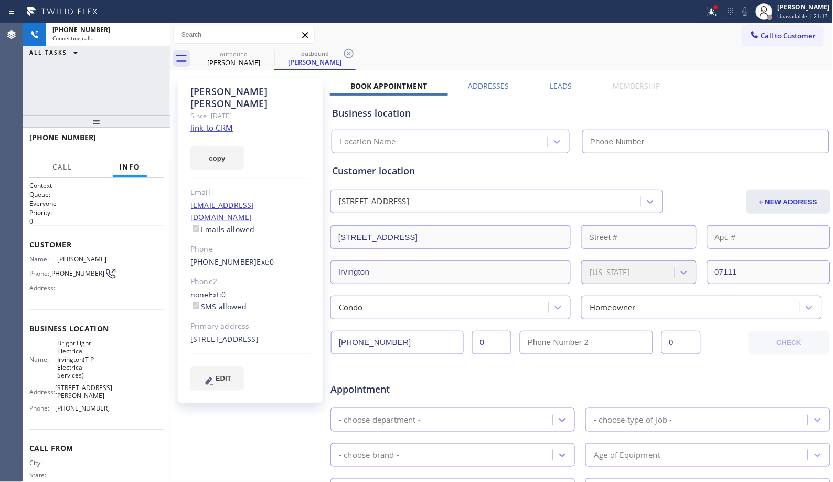
type input "[PHONE_NUMBER]"
click at [484, 59] on div "outbound [PERSON_NAME] outbound [PERSON_NAME]" at bounding box center [513, 59] width 640 height 24
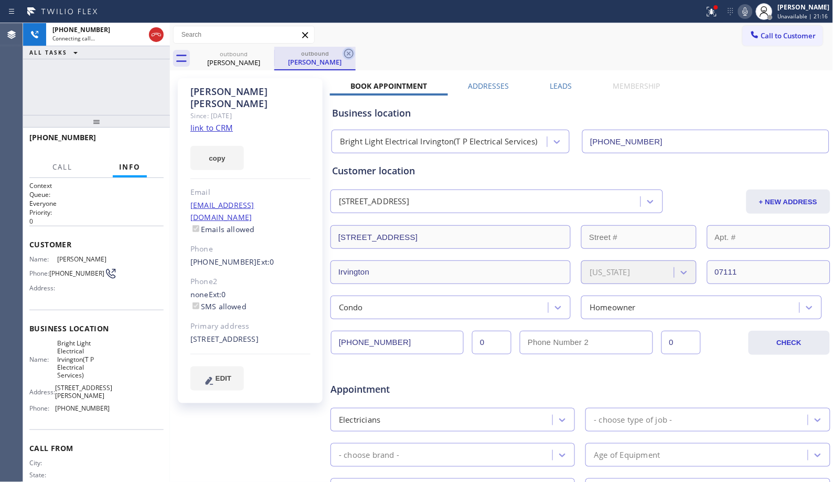
click at [352, 50] on icon at bounding box center [348, 53] width 9 height 9
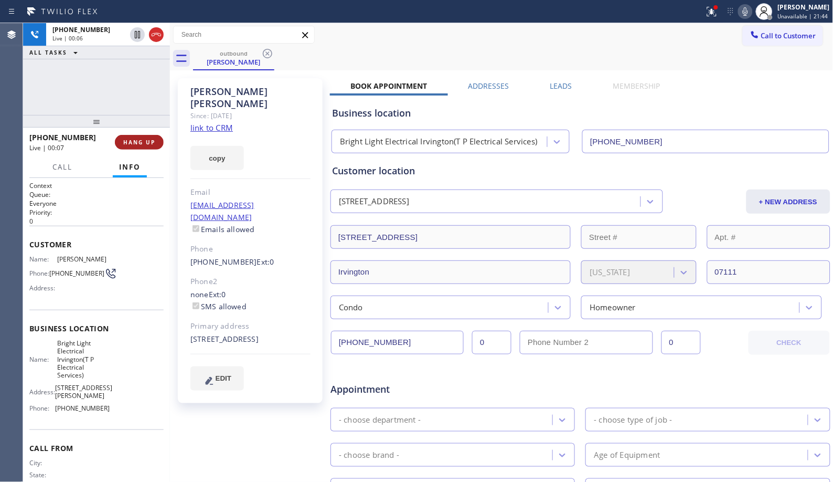
click at [147, 139] on span "HANG UP" at bounding box center [139, 141] width 32 height 7
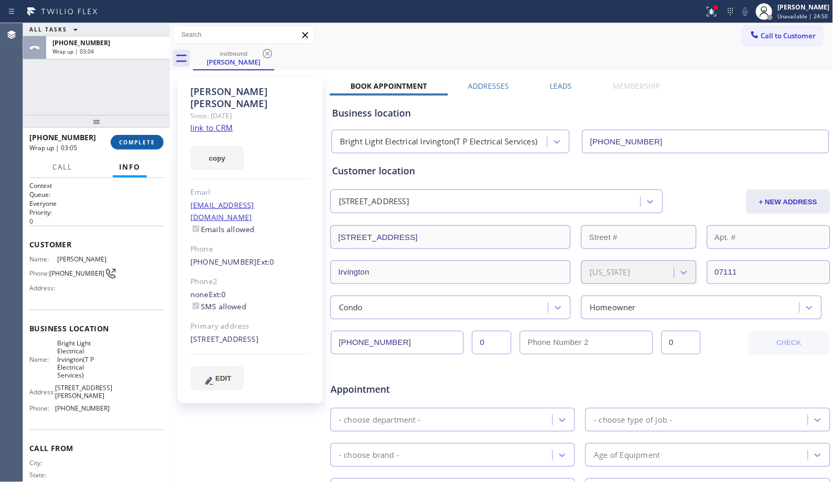
click at [122, 145] on span "COMPLETE" at bounding box center [137, 141] width 36 height 7
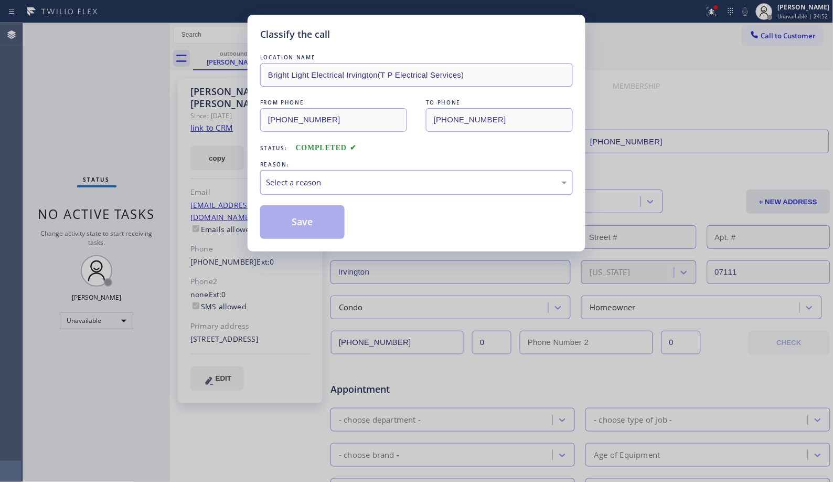
click at [415, 184] on div "Select a reason" at bounding box center [416, 182] width 301 height 12
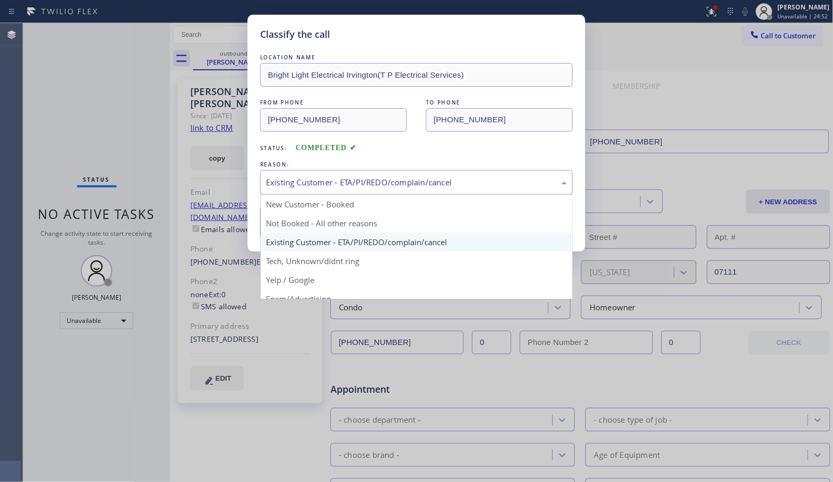
click at [324, 189] on div "Existing Customer - ETA/PI/REDO/complain/cancel" at bounding box center [416, 182] width 313 height 25
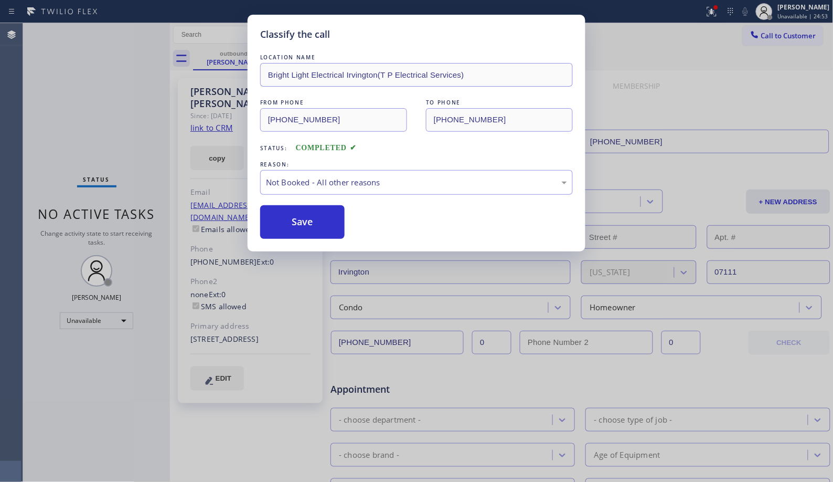
click at [322, 227] on button "Save" at bounding box center [302, 222] width 84 height 34
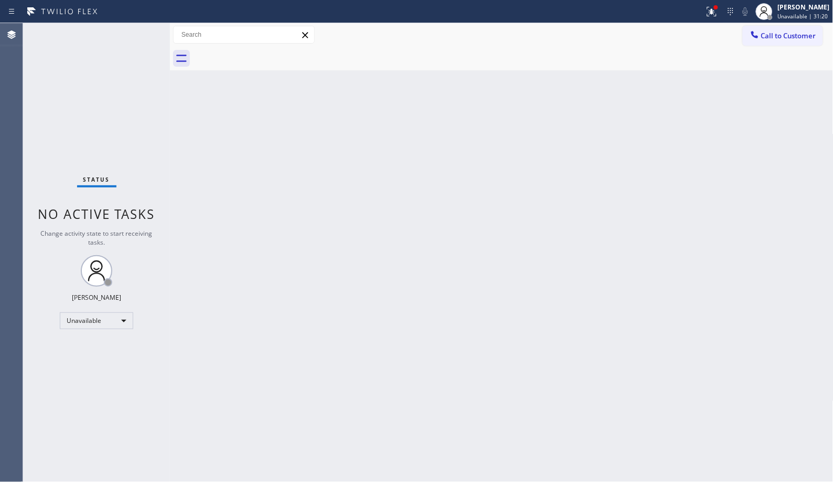
click at [365, 327] on div "Back to Dashboard Change Sender ID Customers Technicians Select a contact Outbo…" at bounding box center [502, 252] width 664 height 458
click at [463, 166] on div "Back to Dashboard Change Sender ID Customers Technicians Select a contact Outbo…" at bounding box center [502, 252] width 664 height 458
